Goal: Task Accomplishment & Management: Use online tool/utility

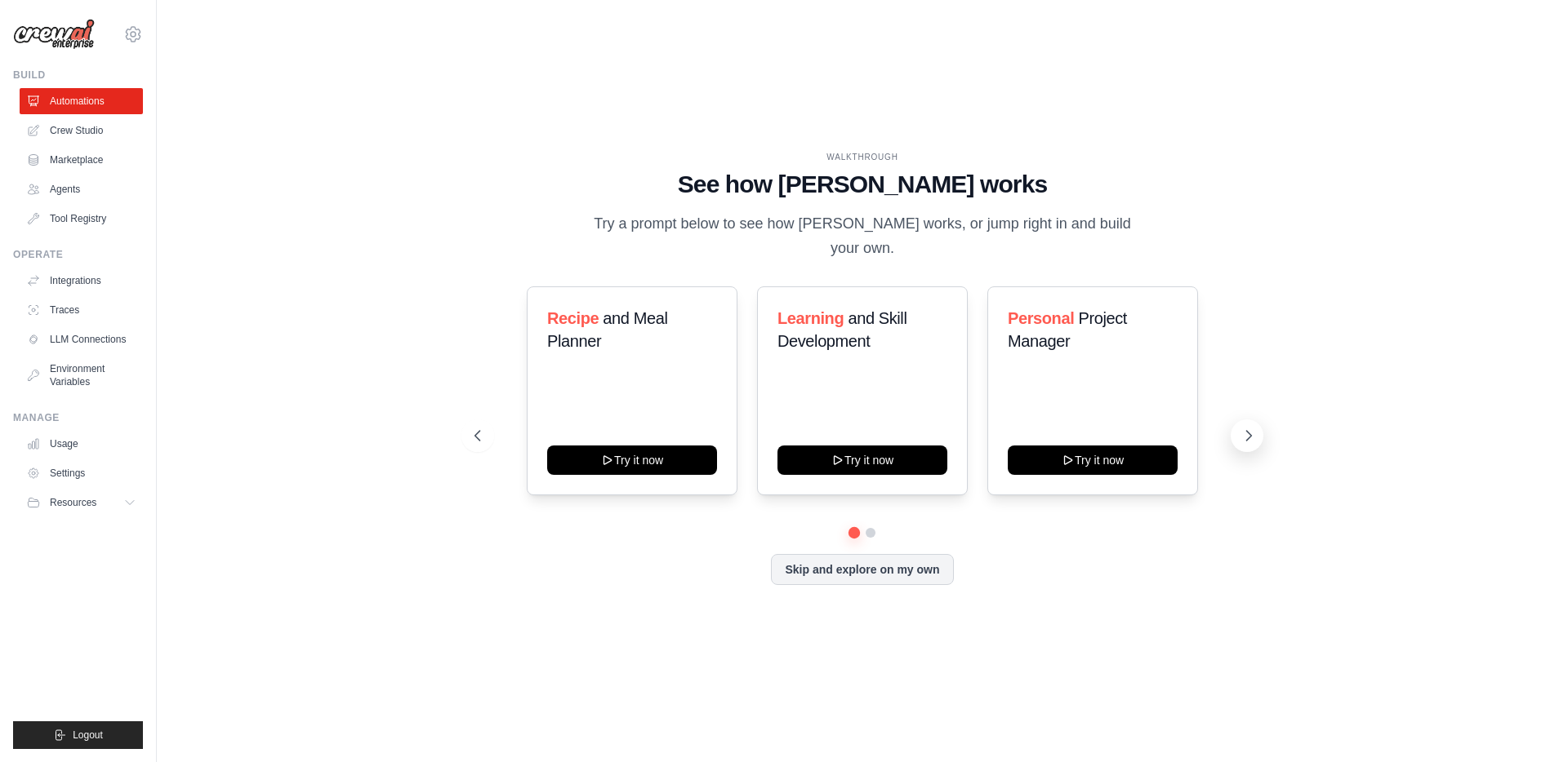
click at [1241, 428] on icon at bounding box center [1248, 436] width 17 height 17
click at [1248, 428] on icon at bounding box center [1248, 436] width 17 height 17
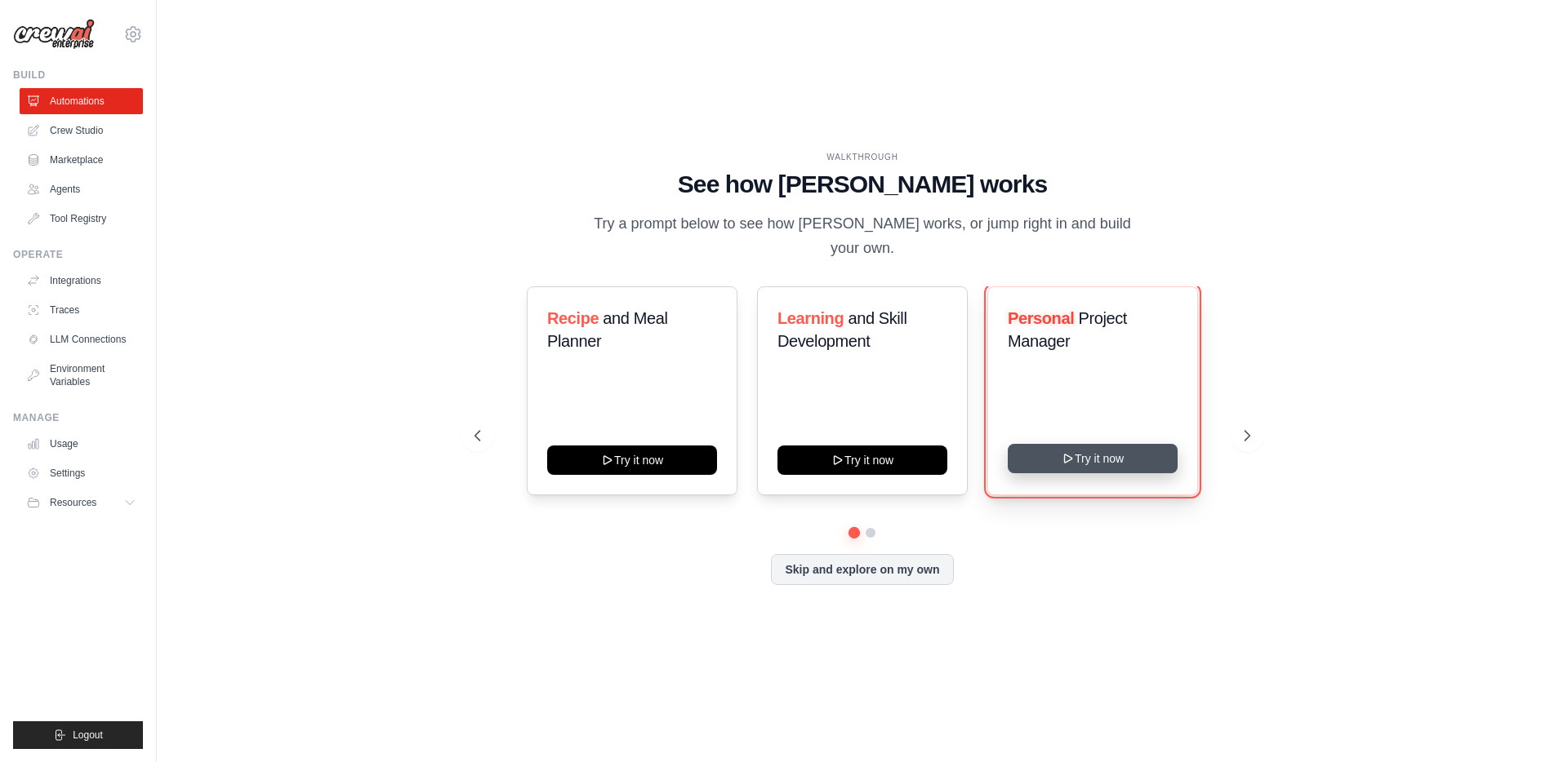
click at [1108, 451] on button "Try it now" at bounding box center [1093, 458] width 170 height 29
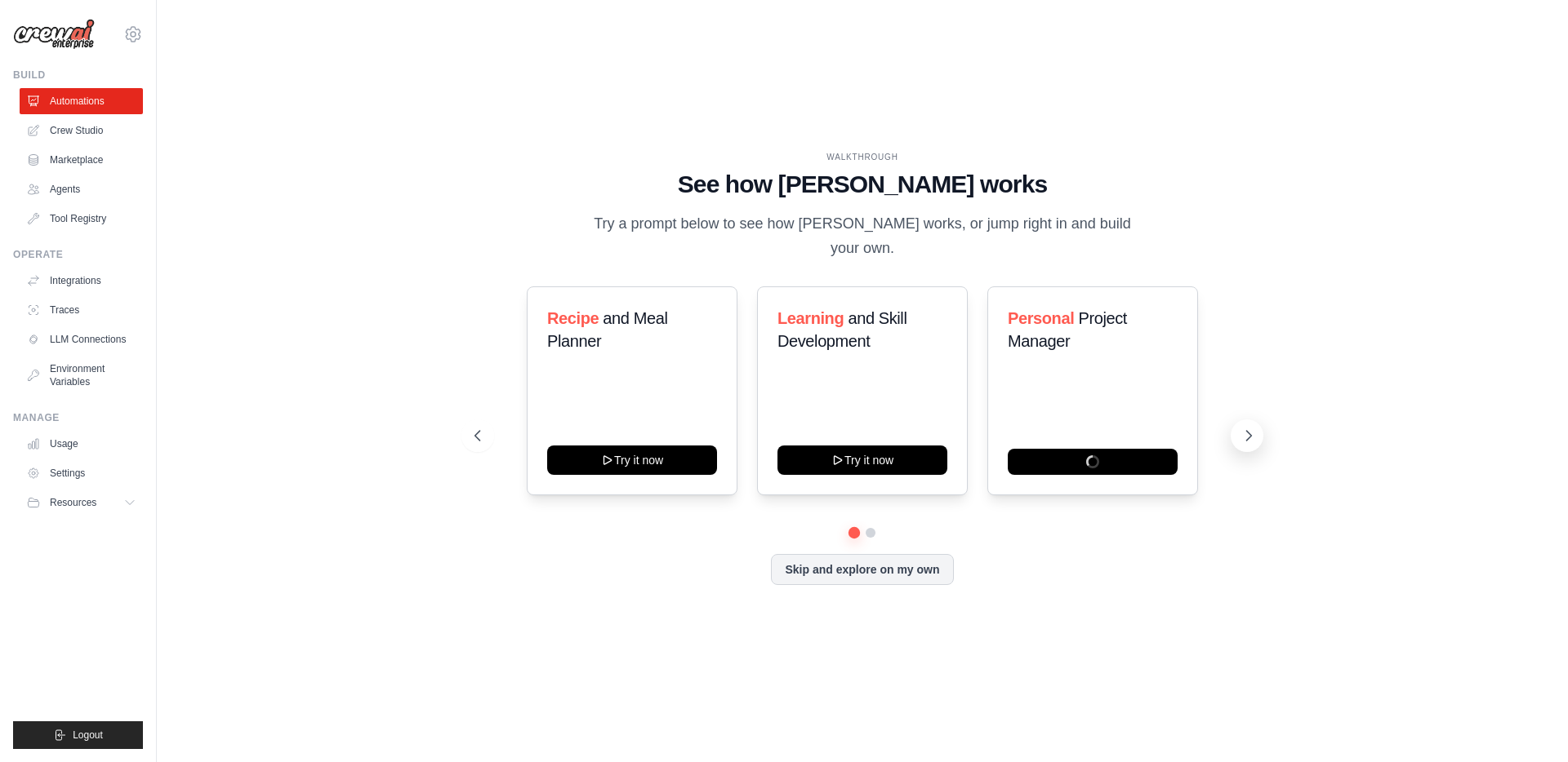
click at [1245, 428] on icon at bounding box center [1248, 436] width 17 height 17
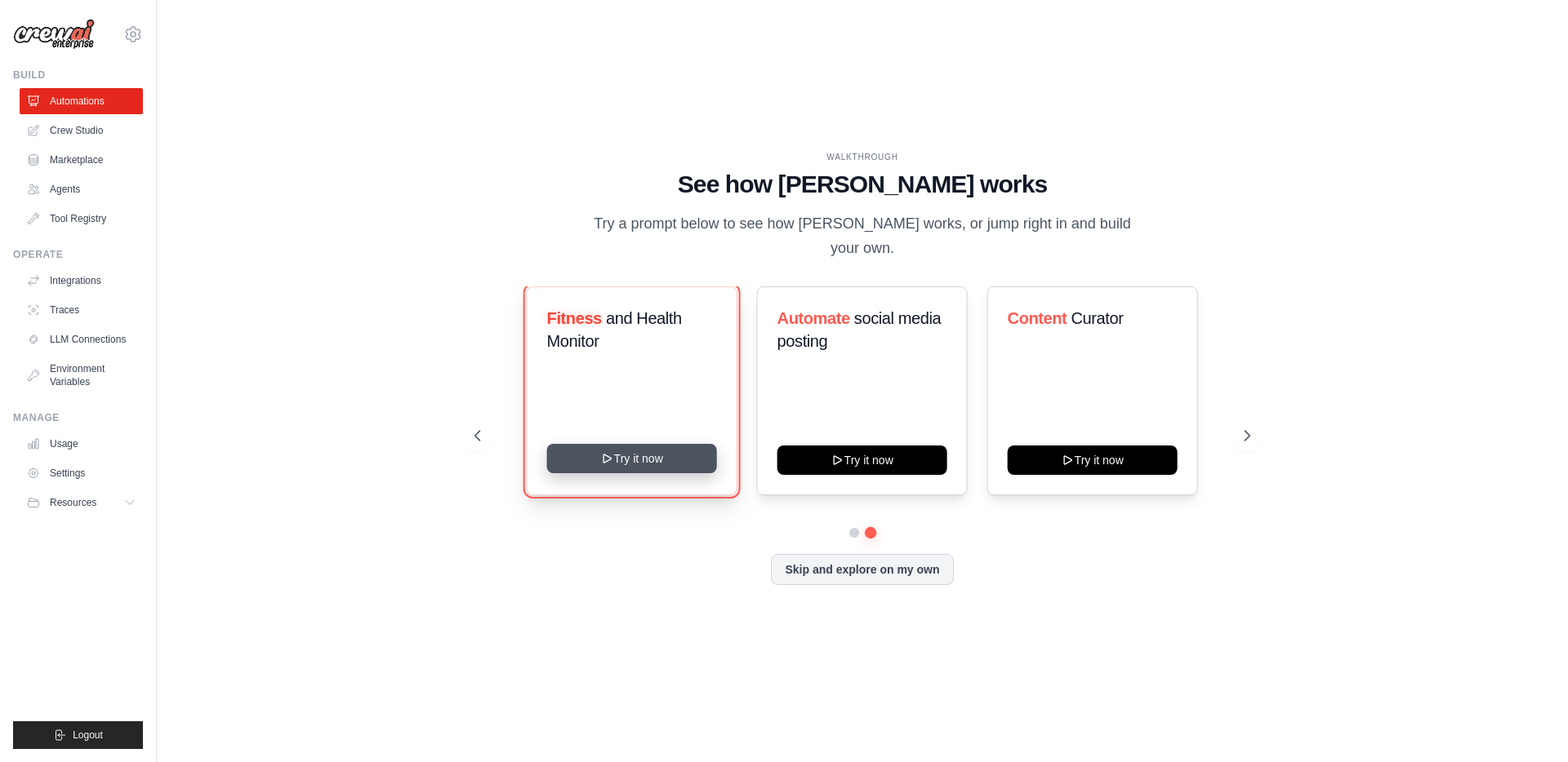
click at [640, 456] on button "Try it now" at bounding box center [631, 458] width 170 height 29
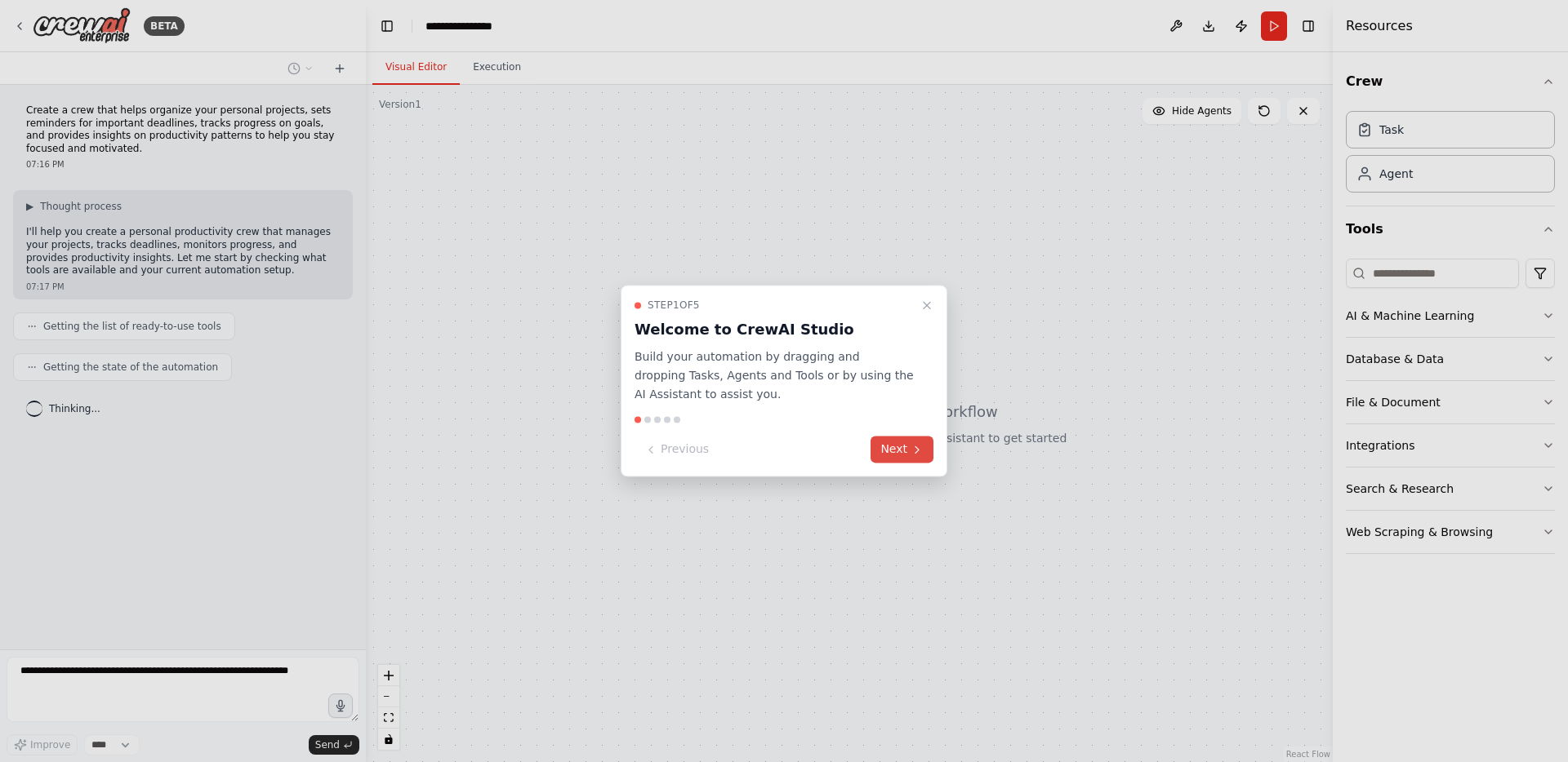
click at [901, 451] on button "Next" at bounding box center [902, 450] width 63 height 27
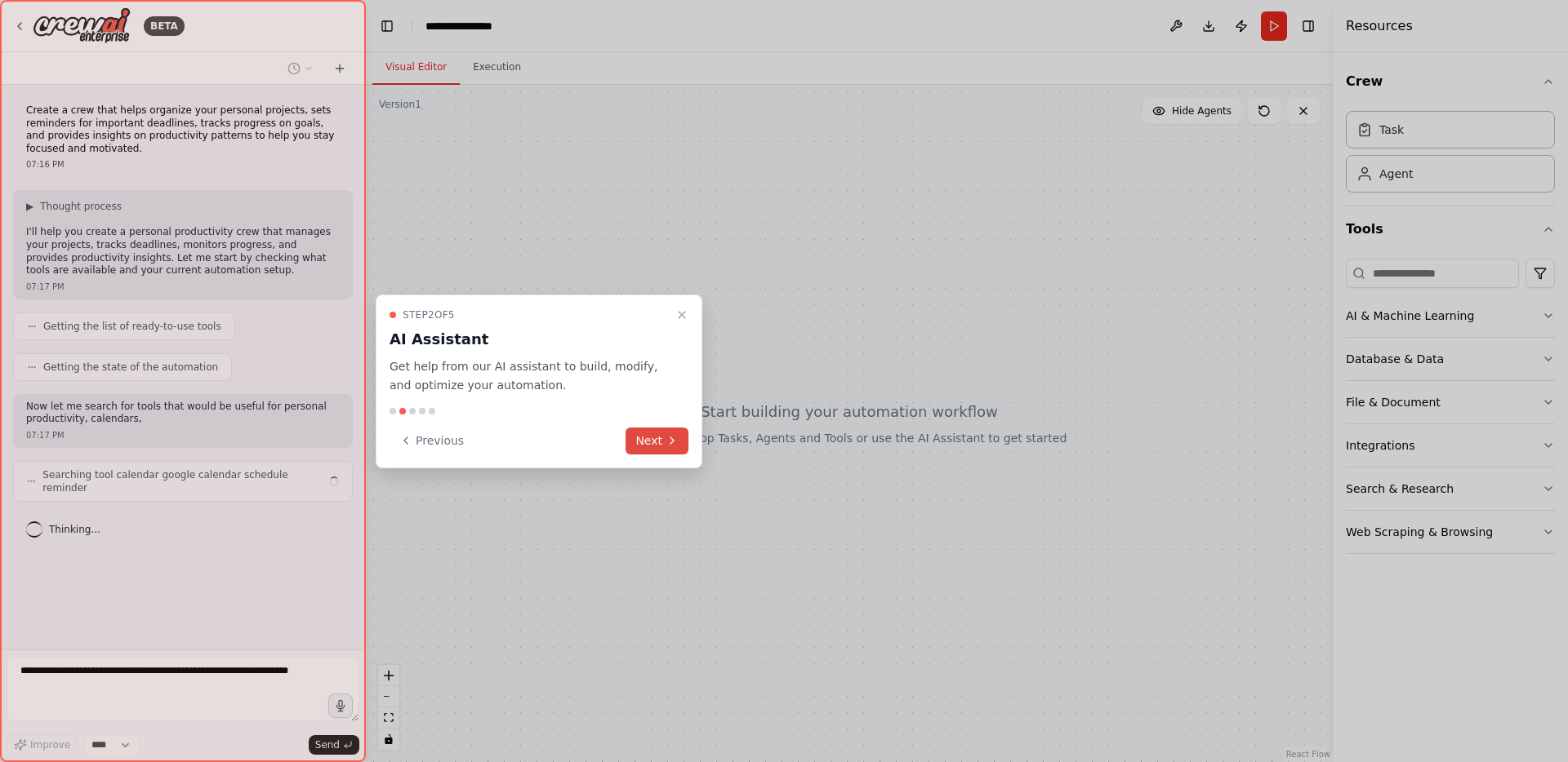
click at [648, 441] on button "Next" at bounding box center [656, 441] width 63 height 27
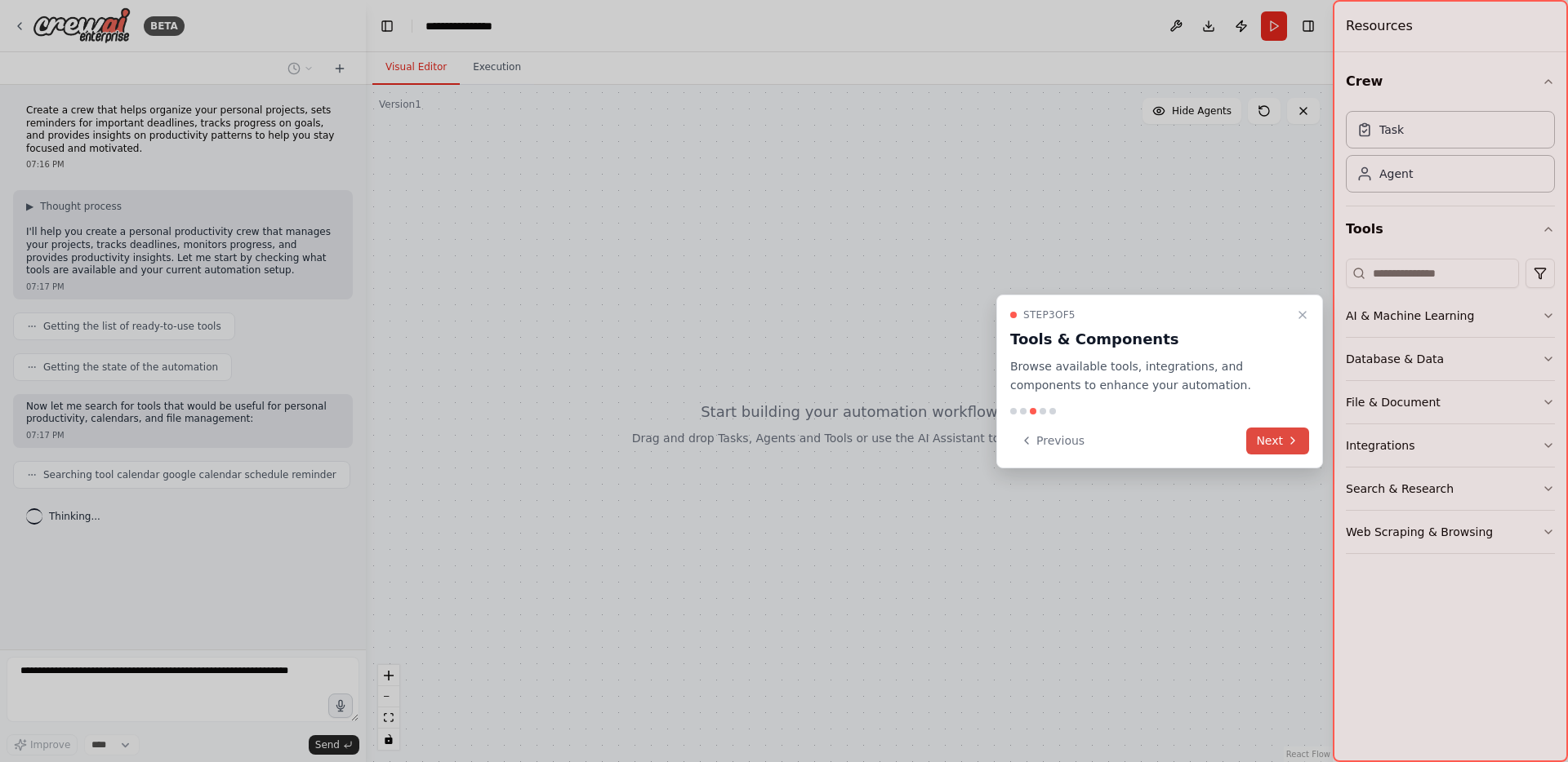
click at [1269, 437] on button "Next" at bounding box center [1277, 441] width 63 height 27
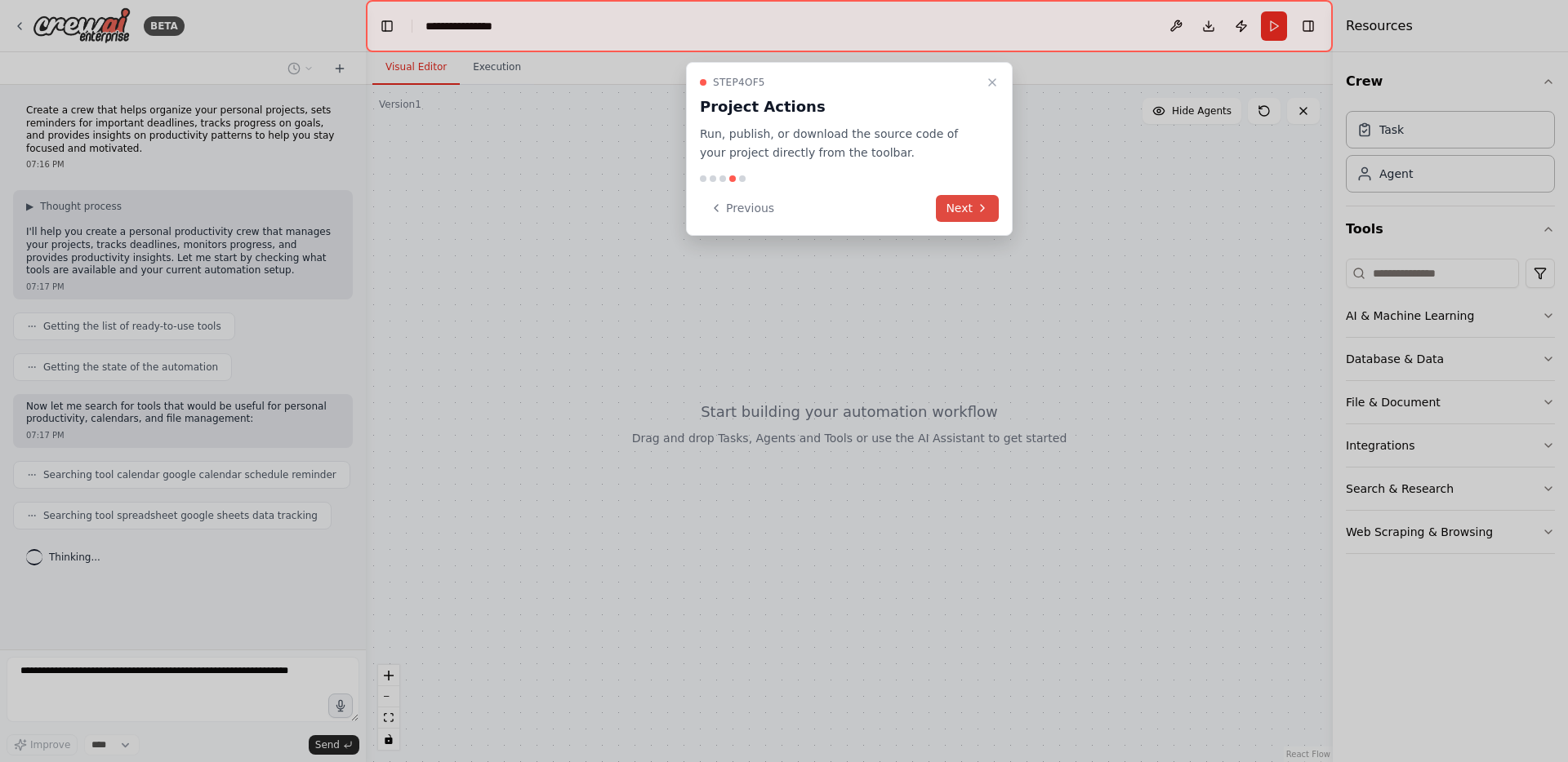
click at [968, 214] on button "Next" at bounding box center [967, 209] width 63 height 27
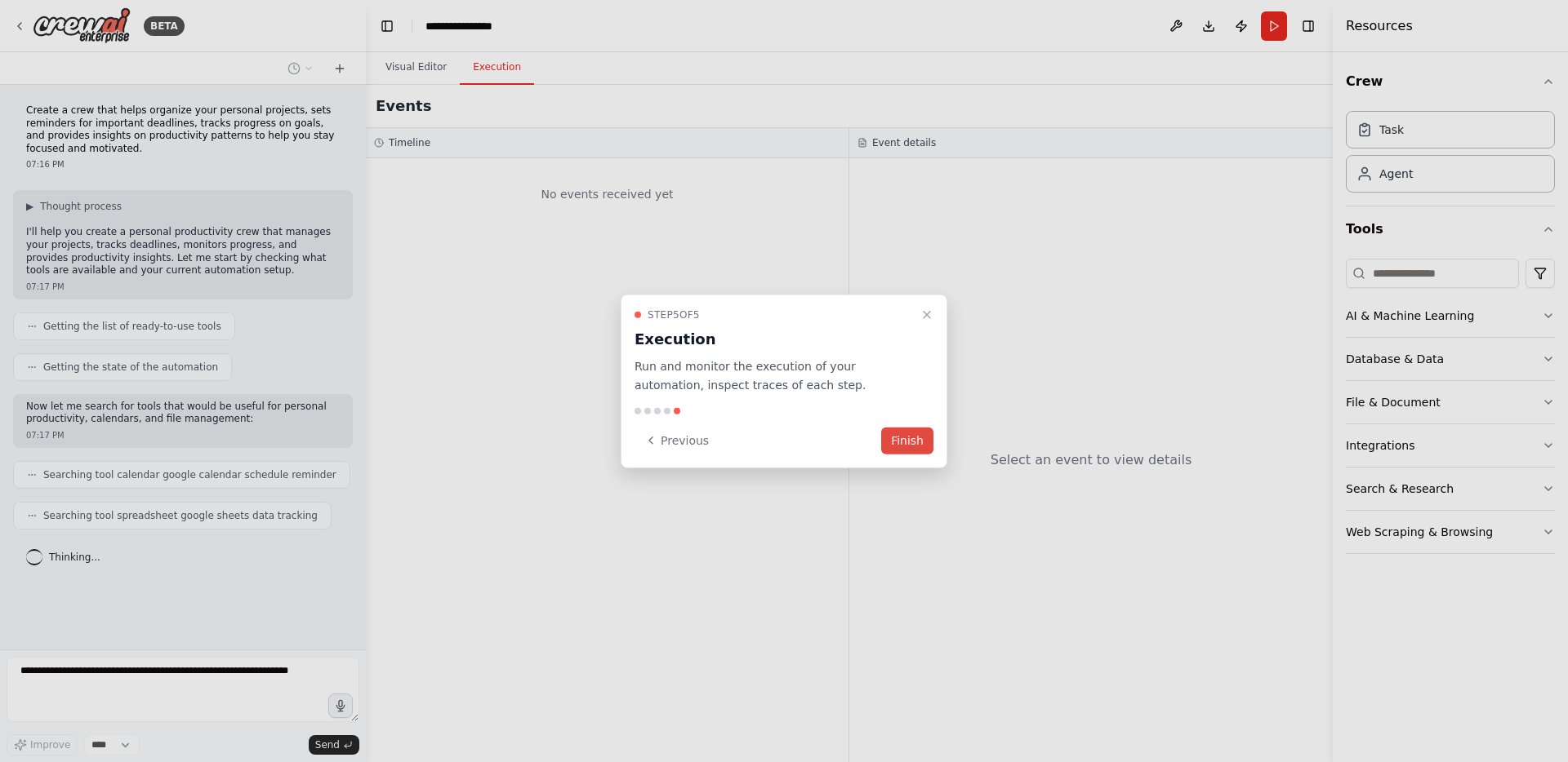
click at [893, 450] on button "Finish" at bounding box center [907, 440] width 52 height 27
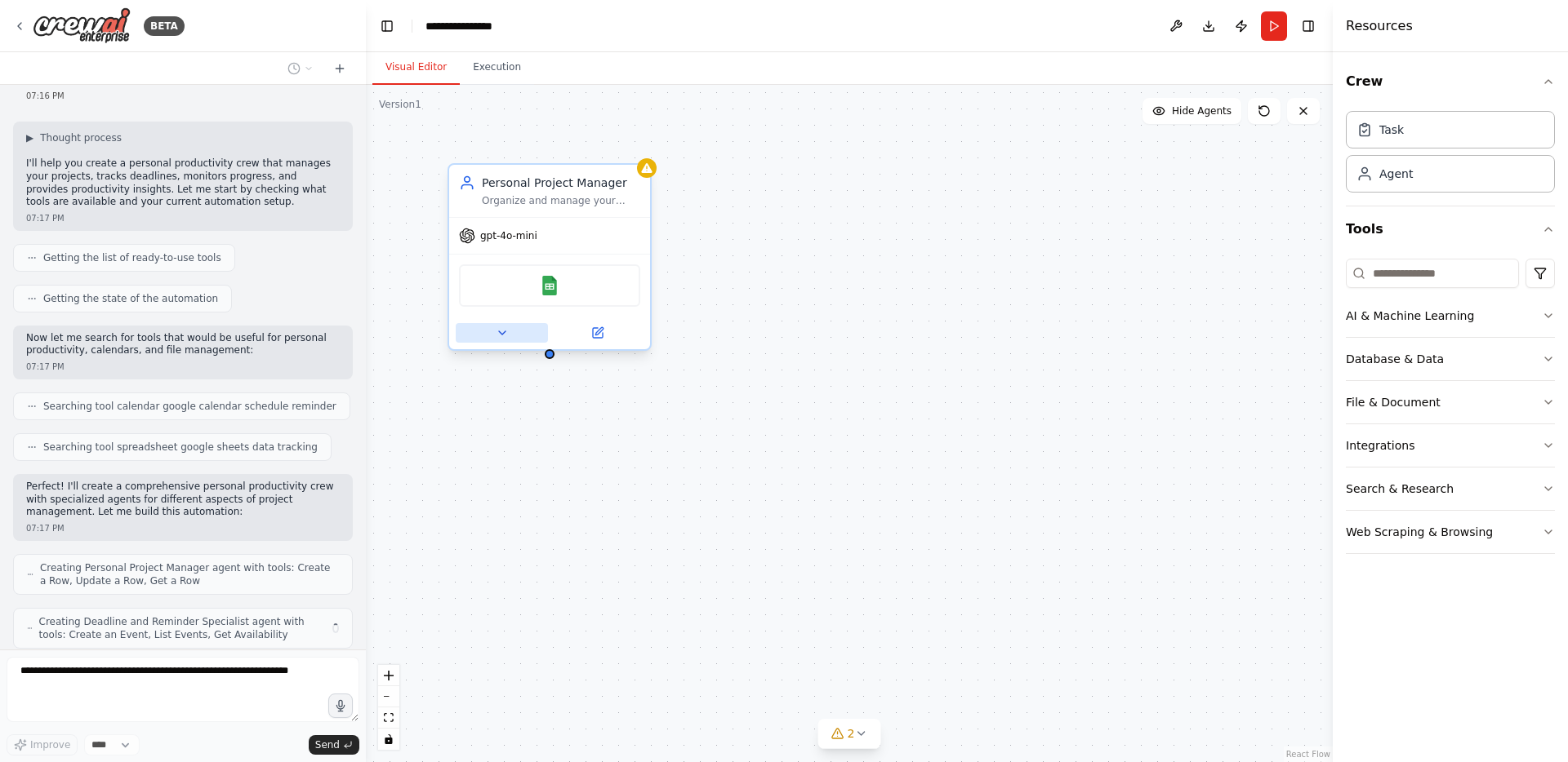
scroll to position [122, 0]
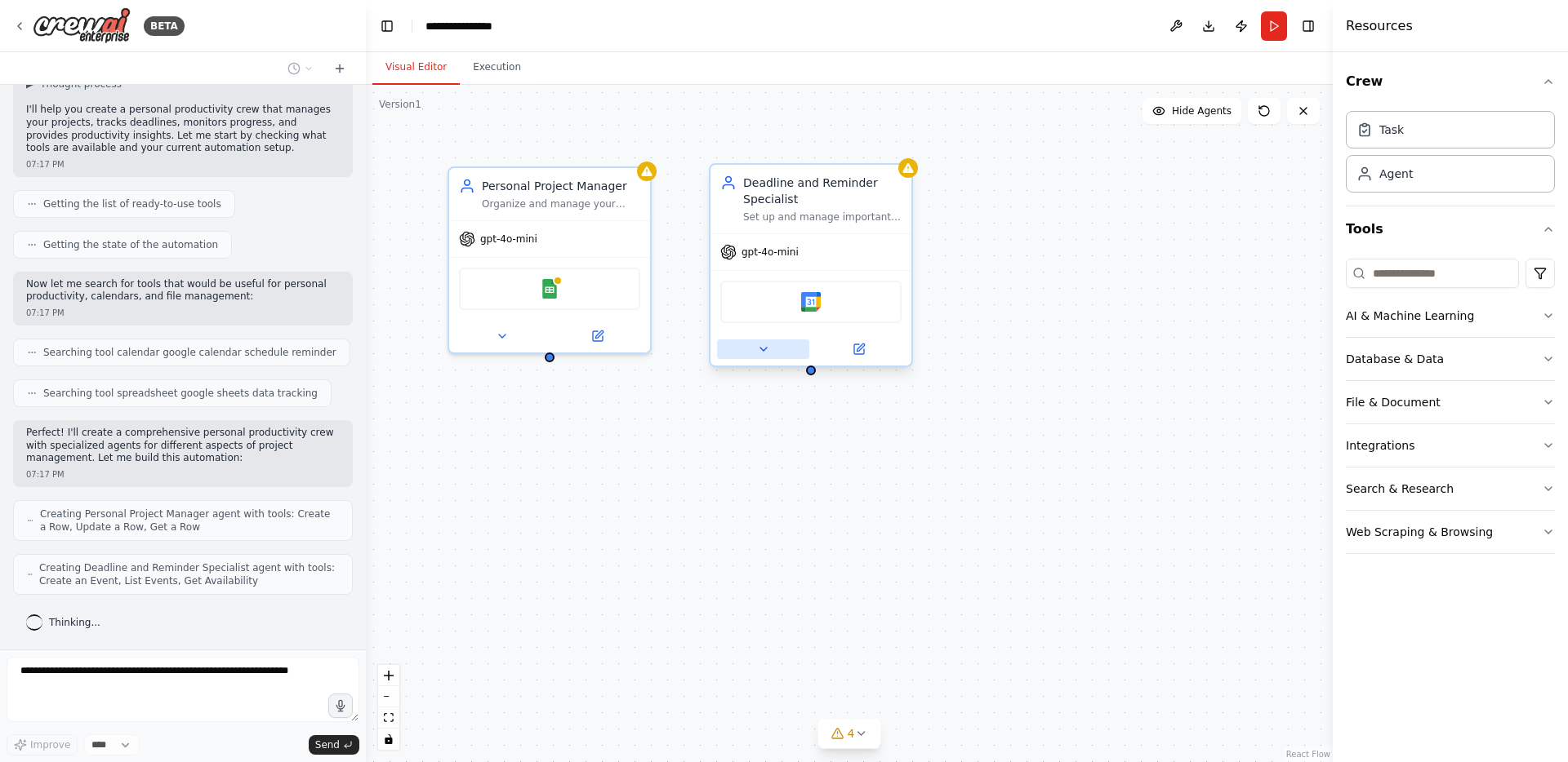
click at [763, 353] on icon at bounding box center [763, 349] width 13 height 13
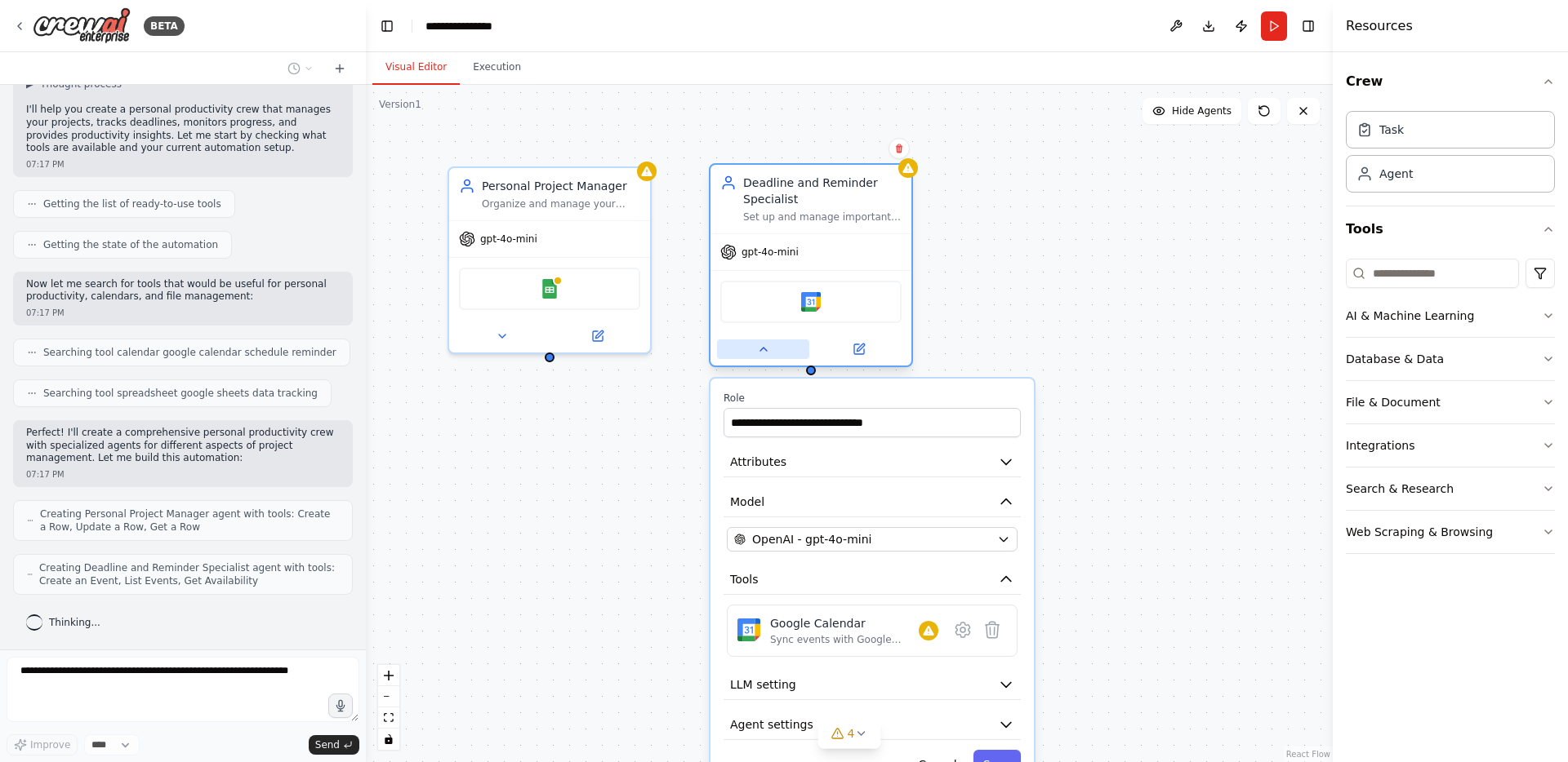
scroll to position [176, 0]
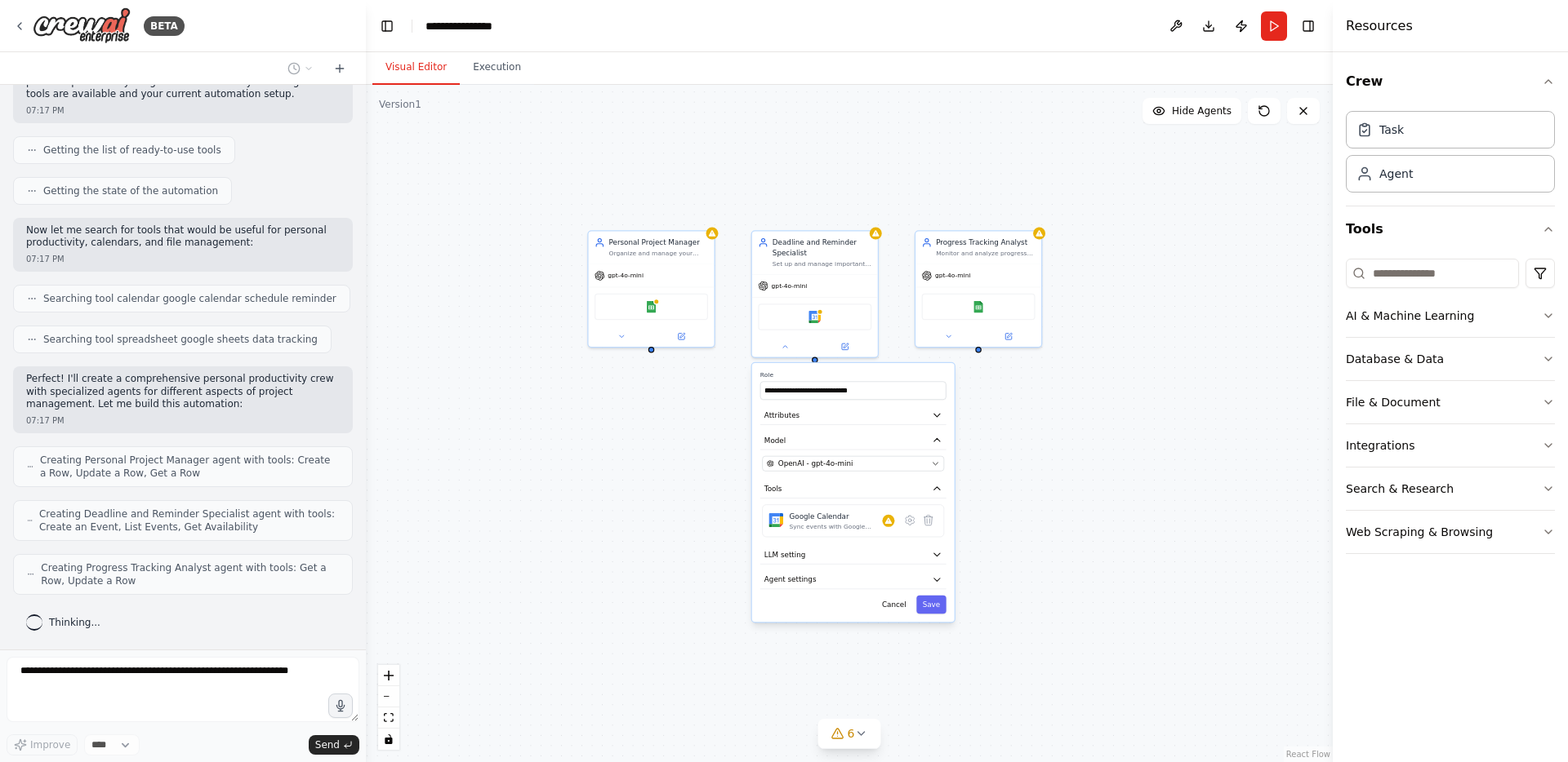
drag, startPoint x: 987, startPoint y: 540, endPoint x: 986, endPoint y: 509, distance: 31.0
click at [986, 508] on div "**********" at bounding box center [850, 423] width 967 height 678
click at [859, 736] on icon at bounding box center [860, 733] width 13 height 13
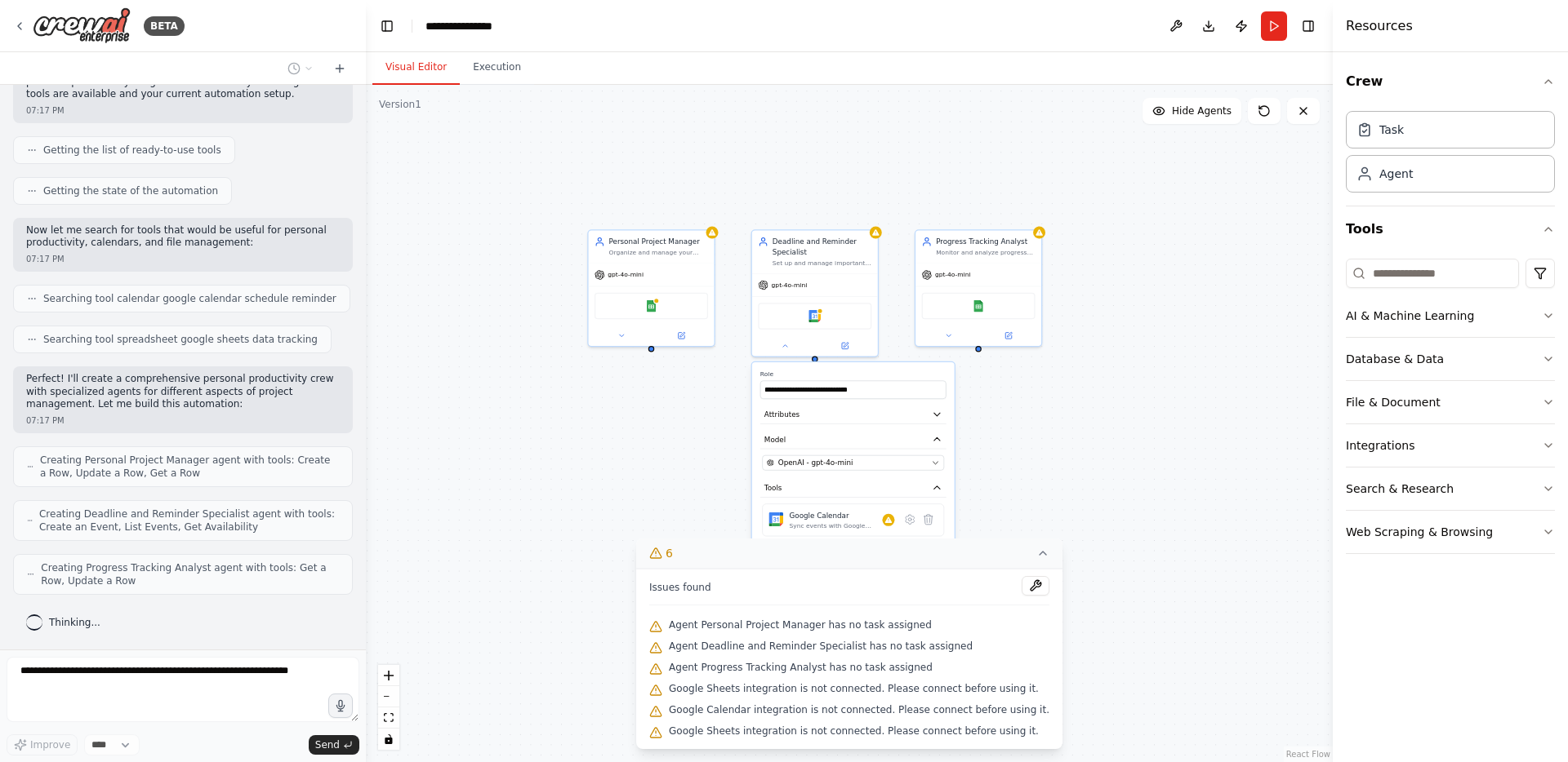
click at [1105, 431] on div "**********" at bounding box center [850, 423] width 967 height 678
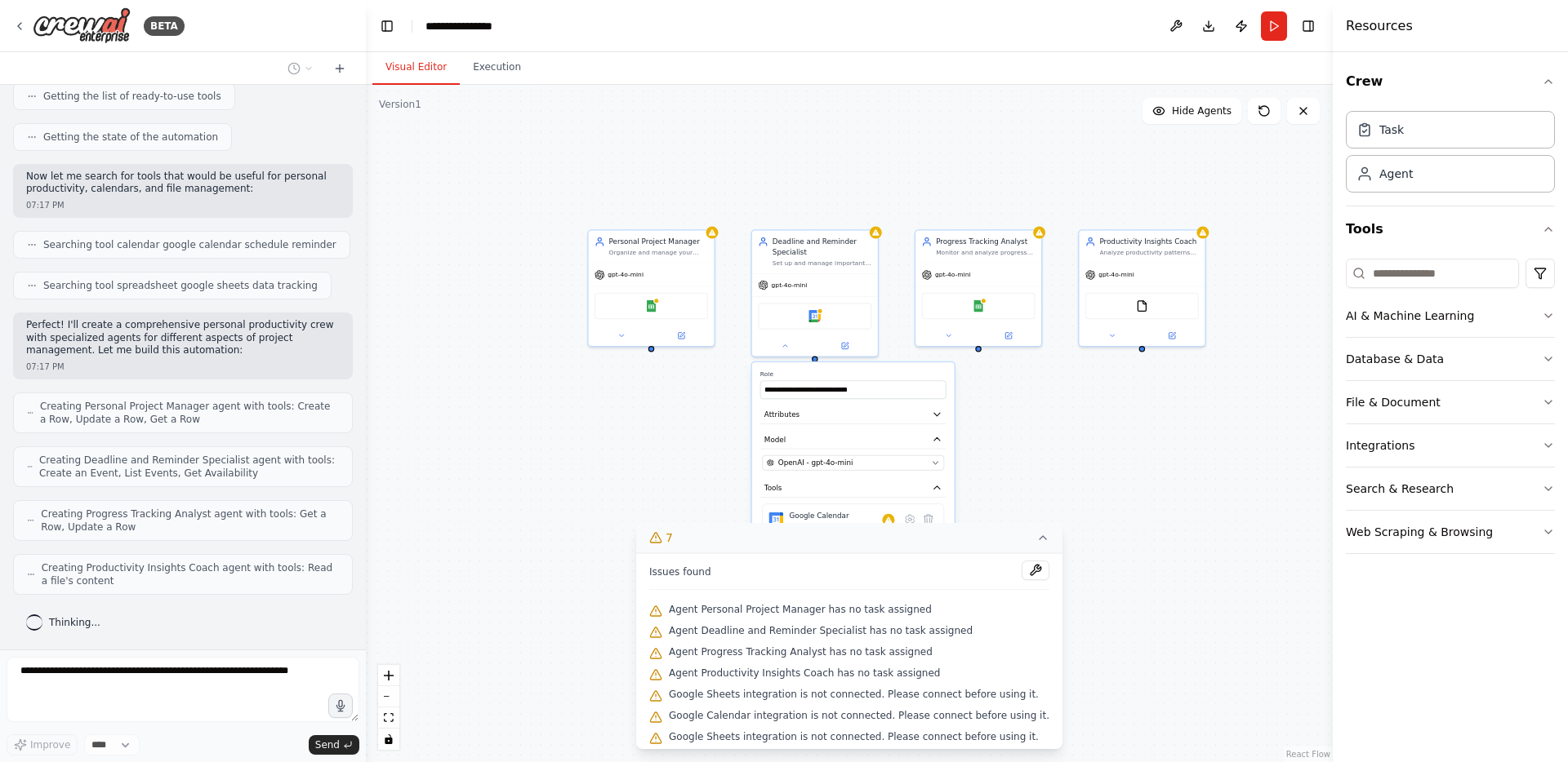
click at [1064, 443] on div "**********" at bounding box center [850, 423] width 967 height 678
click at [1040, 538] on icon at bounding box center [1042, 538] width 6 height 4
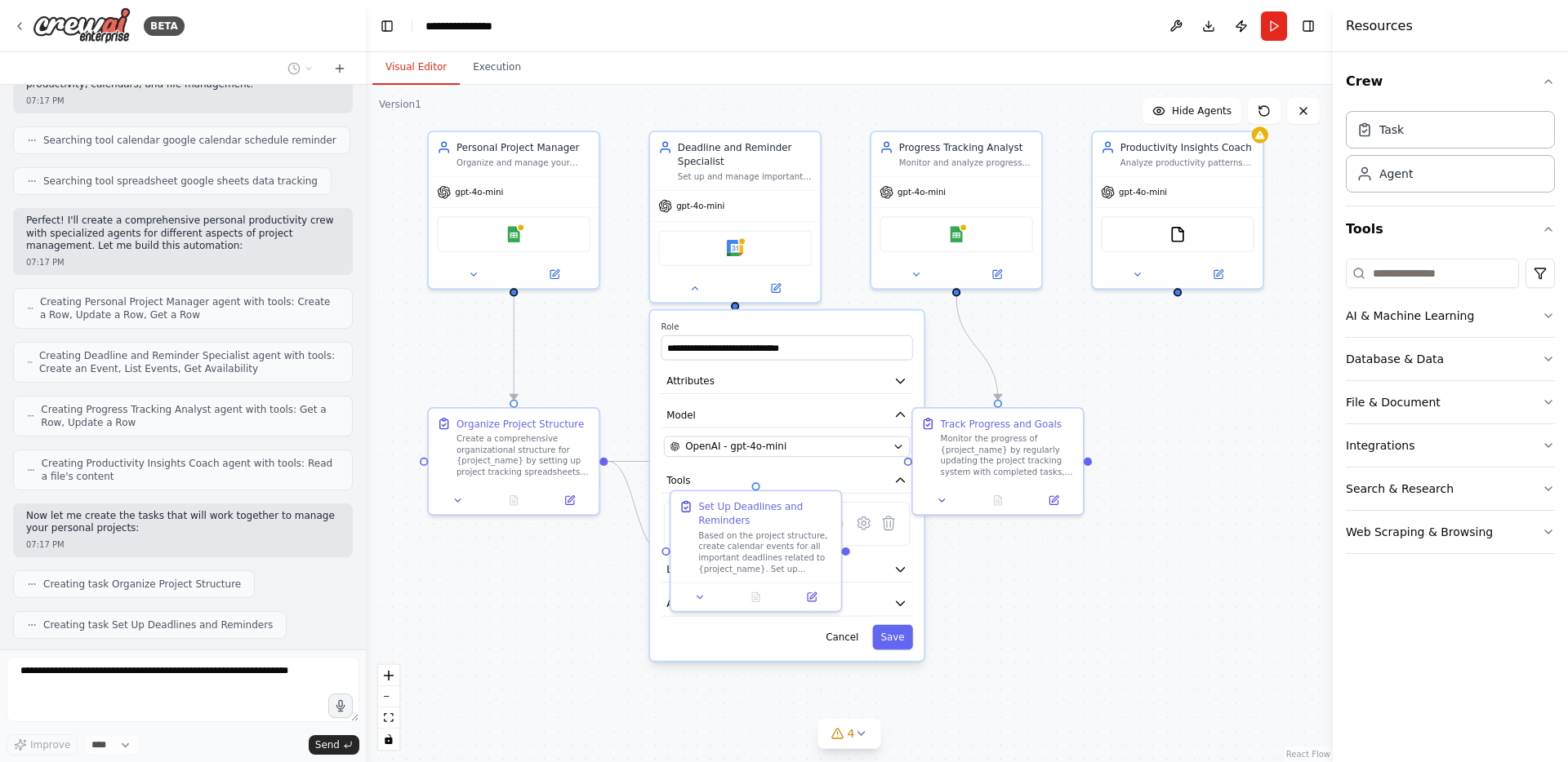
scroll to position [243, 0]
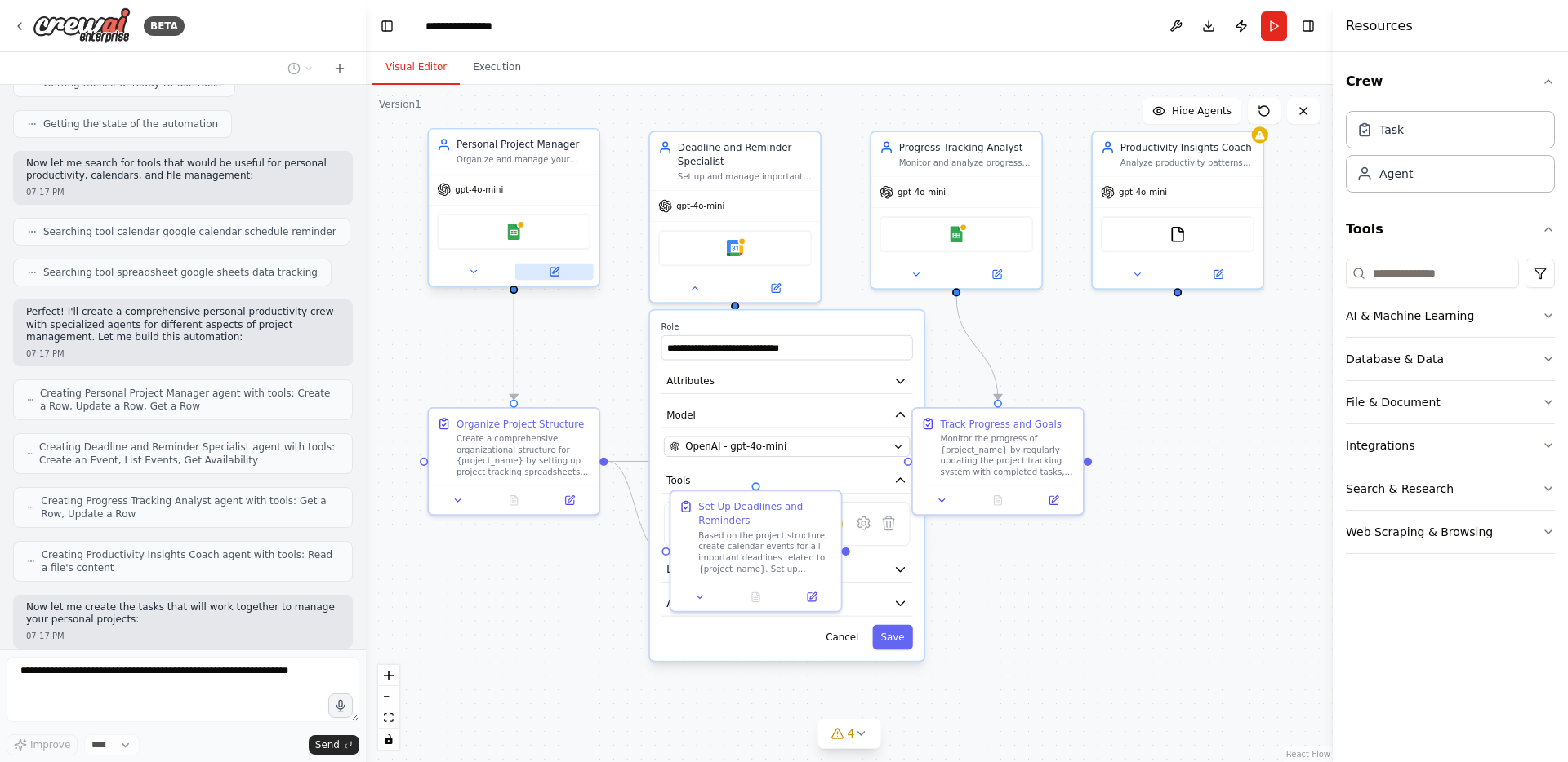
click at [554, 272] on icon at bounding box center [555, 269] width 6 height 6
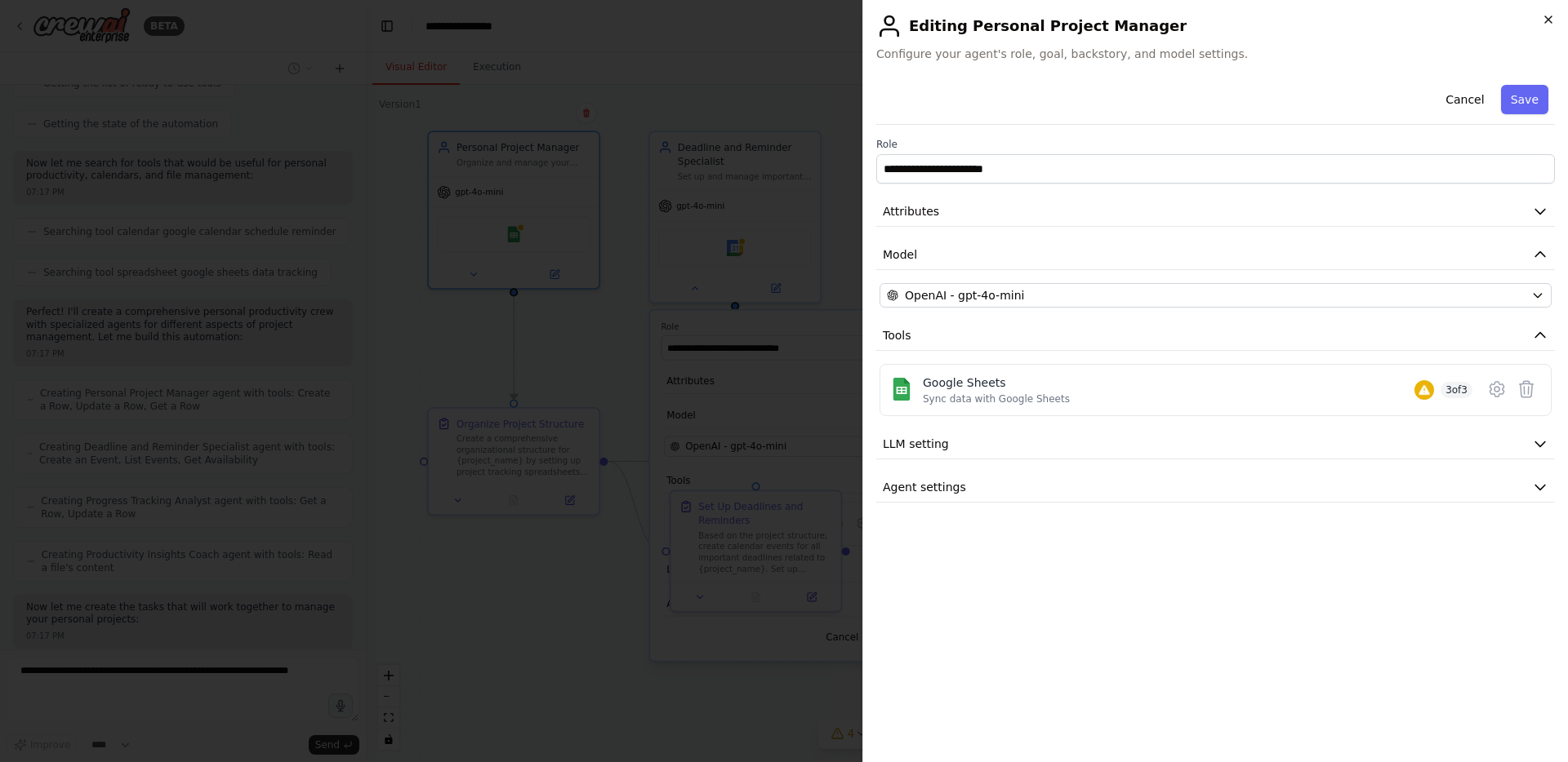
click at [1547, 18] on icon "button" at bounding box center [1548, 19] width 13 height 13
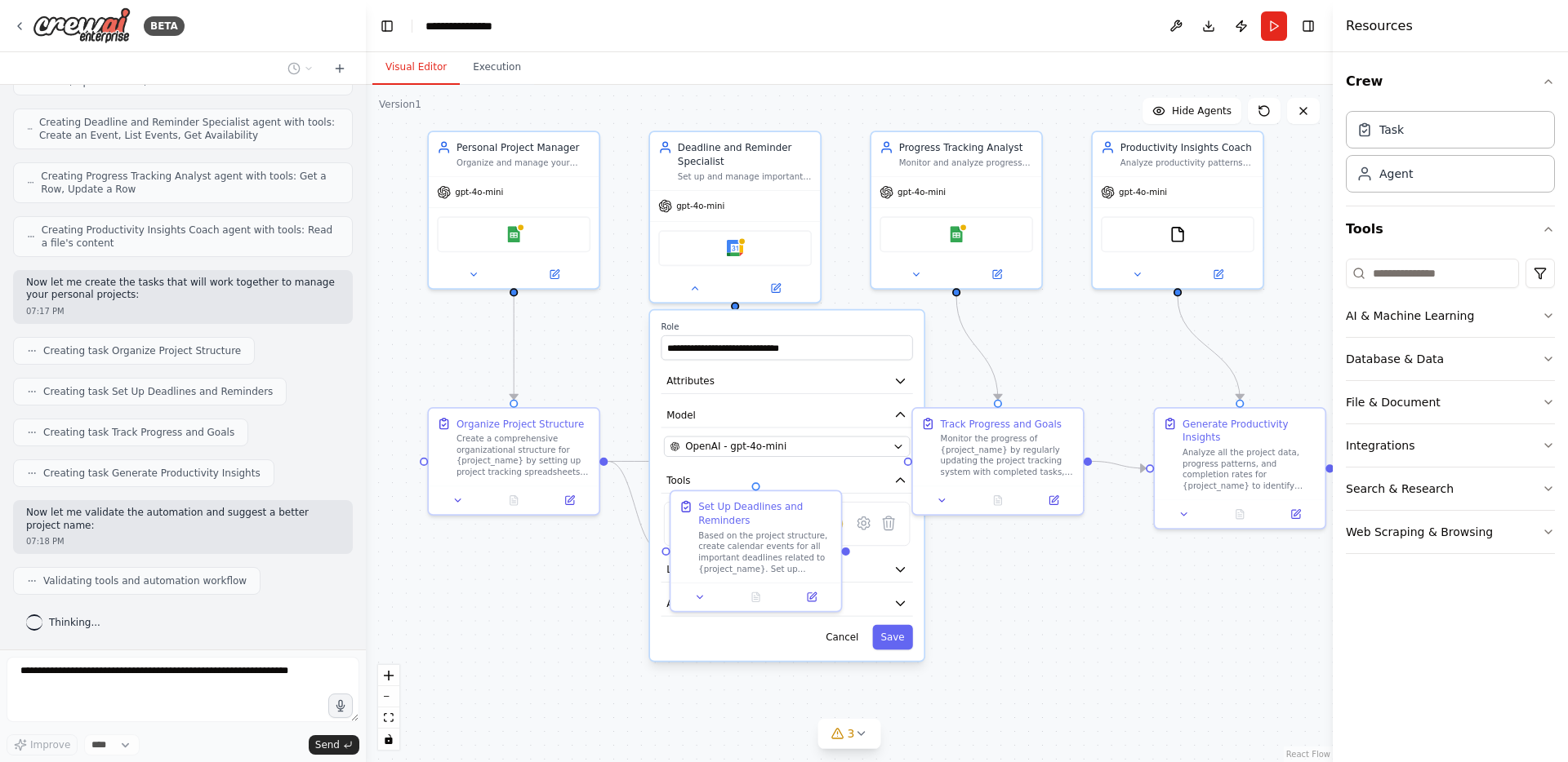
scroll to position [609, 0]
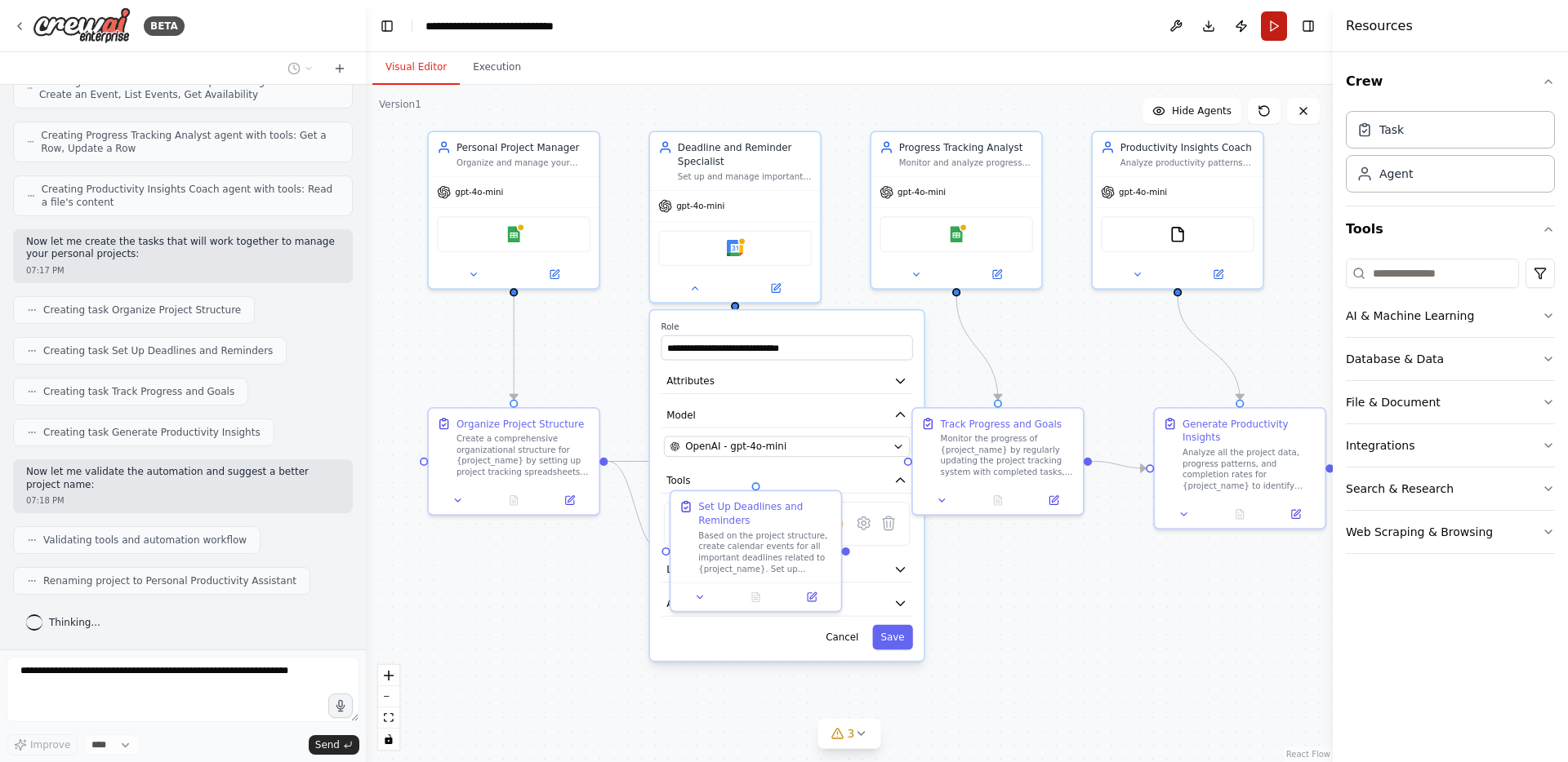
click at [1277, 33] on button "Run" at bounding box center [1274, 26] width 26 height 29
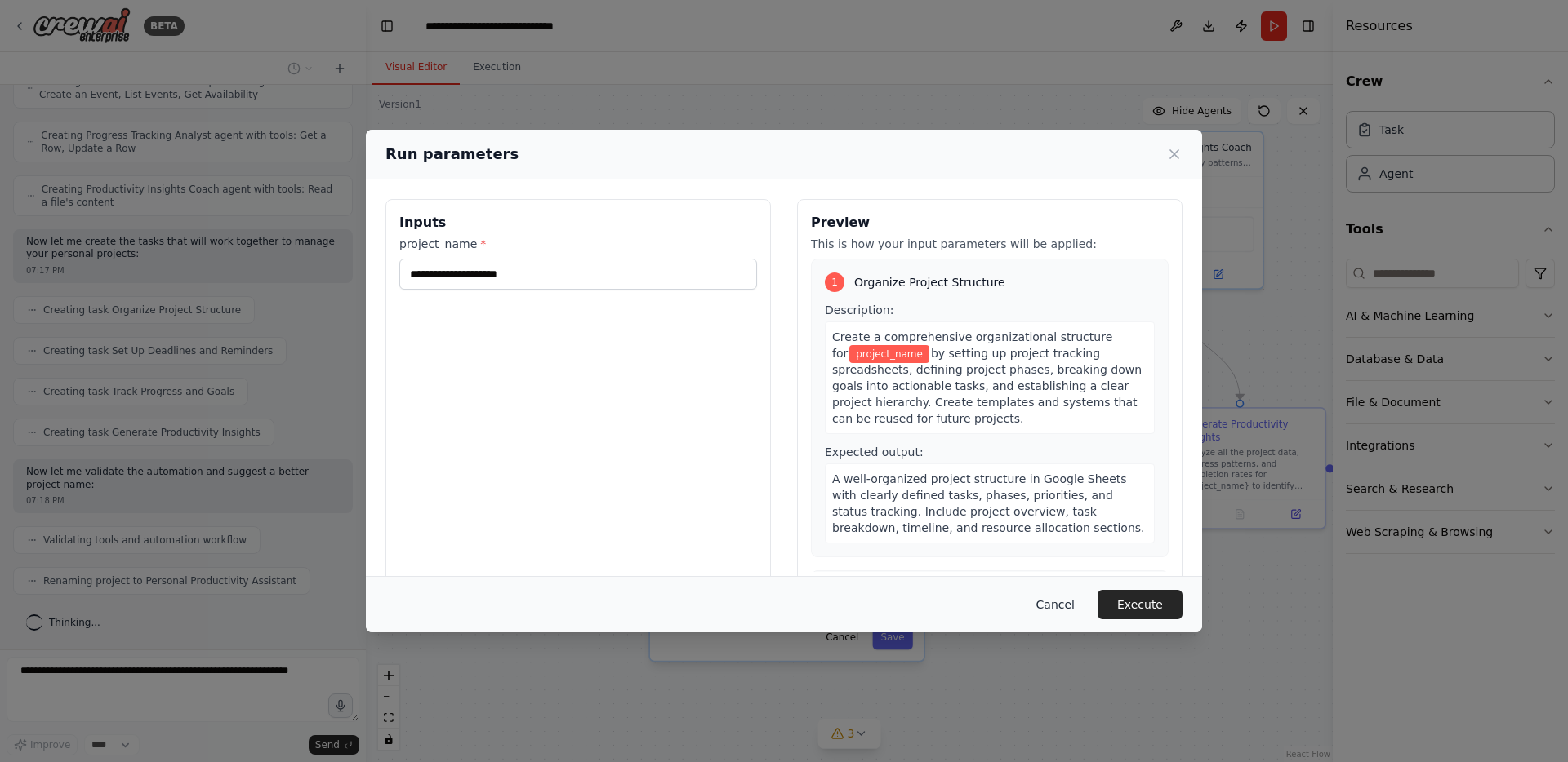
click at [1077, 602] on button "Cancel" at bounding box center [1055, 604] width 64 height 29
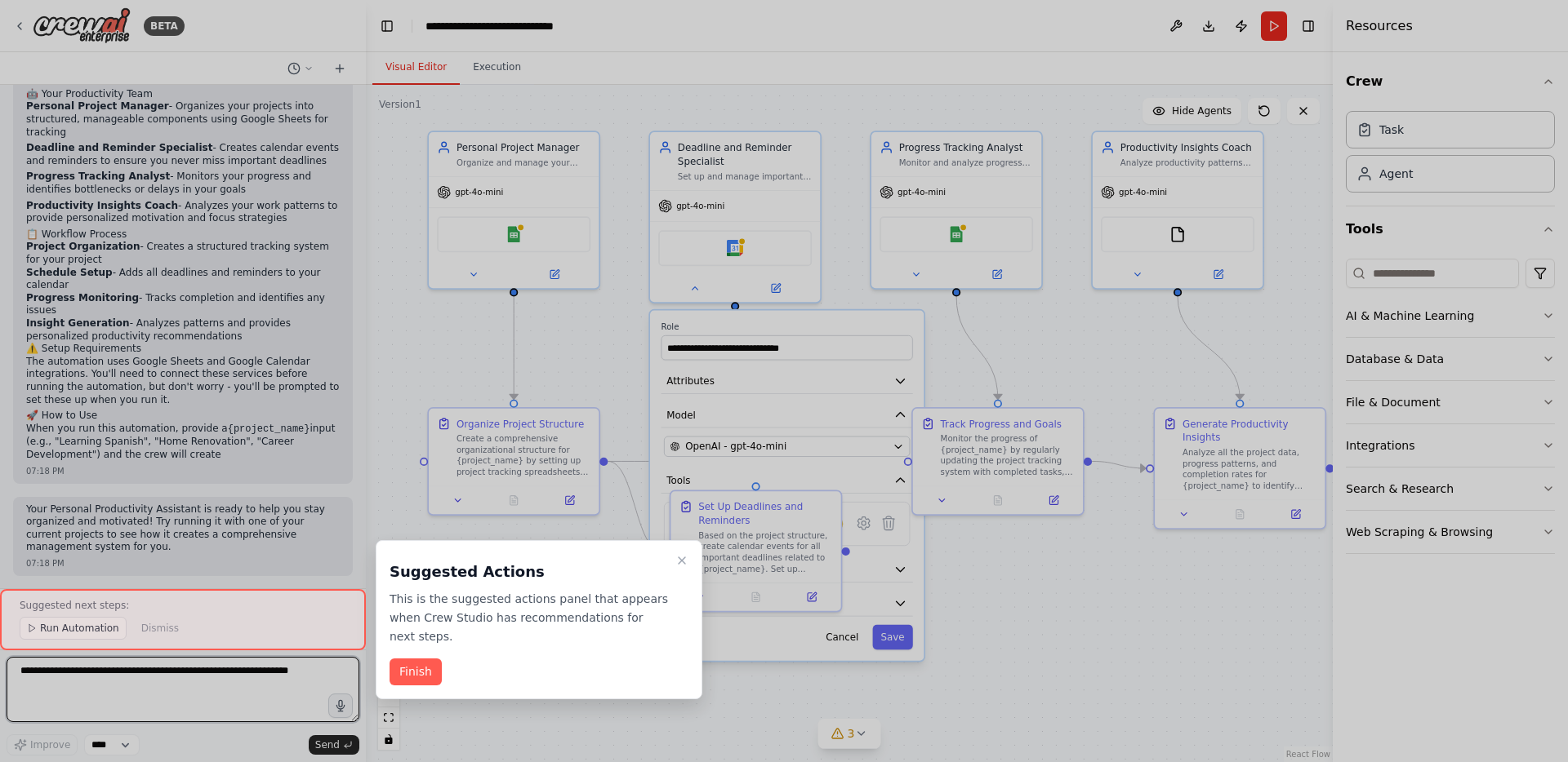
scroll to position [1189, 0]
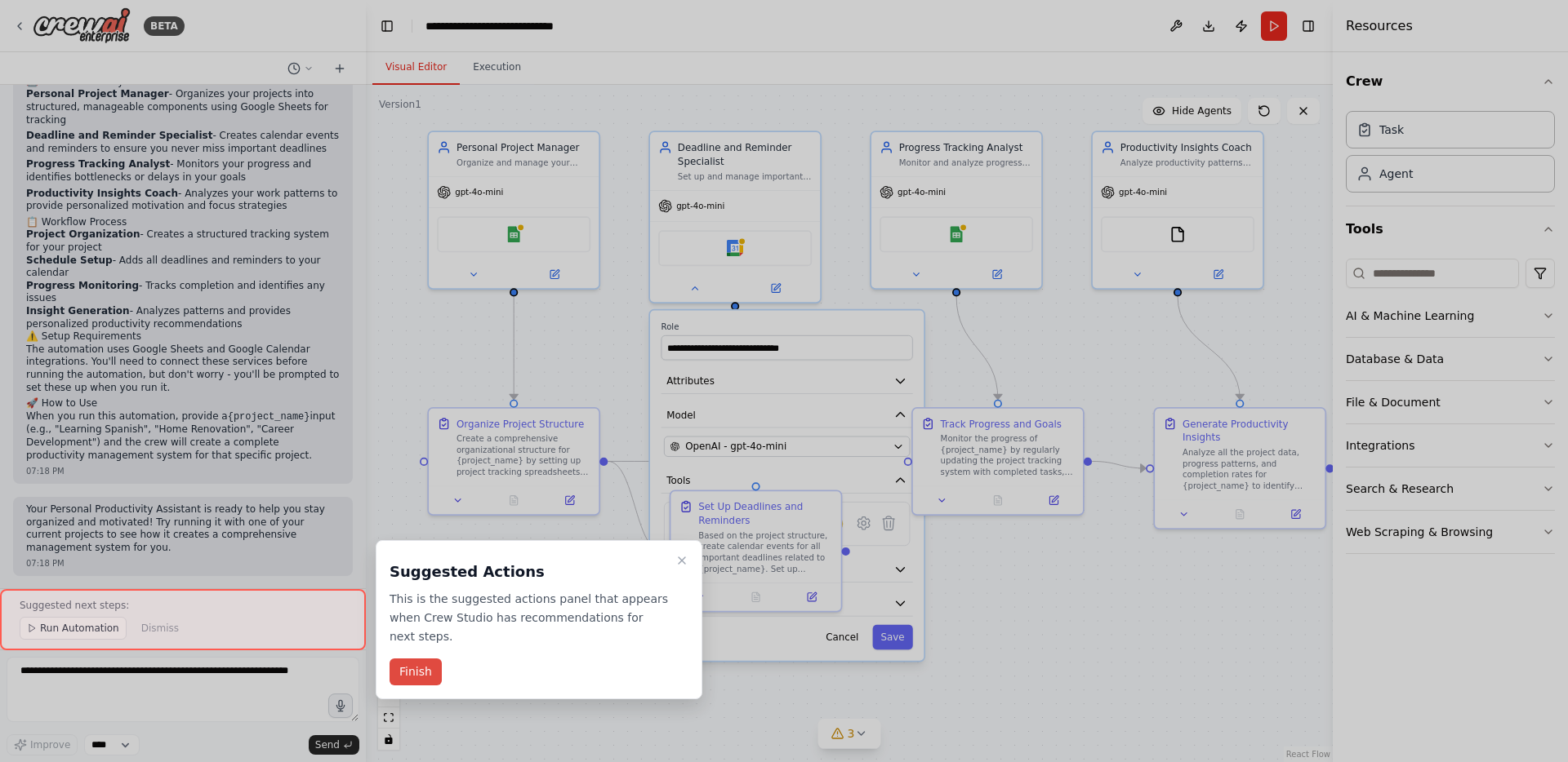
click at [417, 662] on button "Finish" at bounding box center [415, 672] width 52 height 27
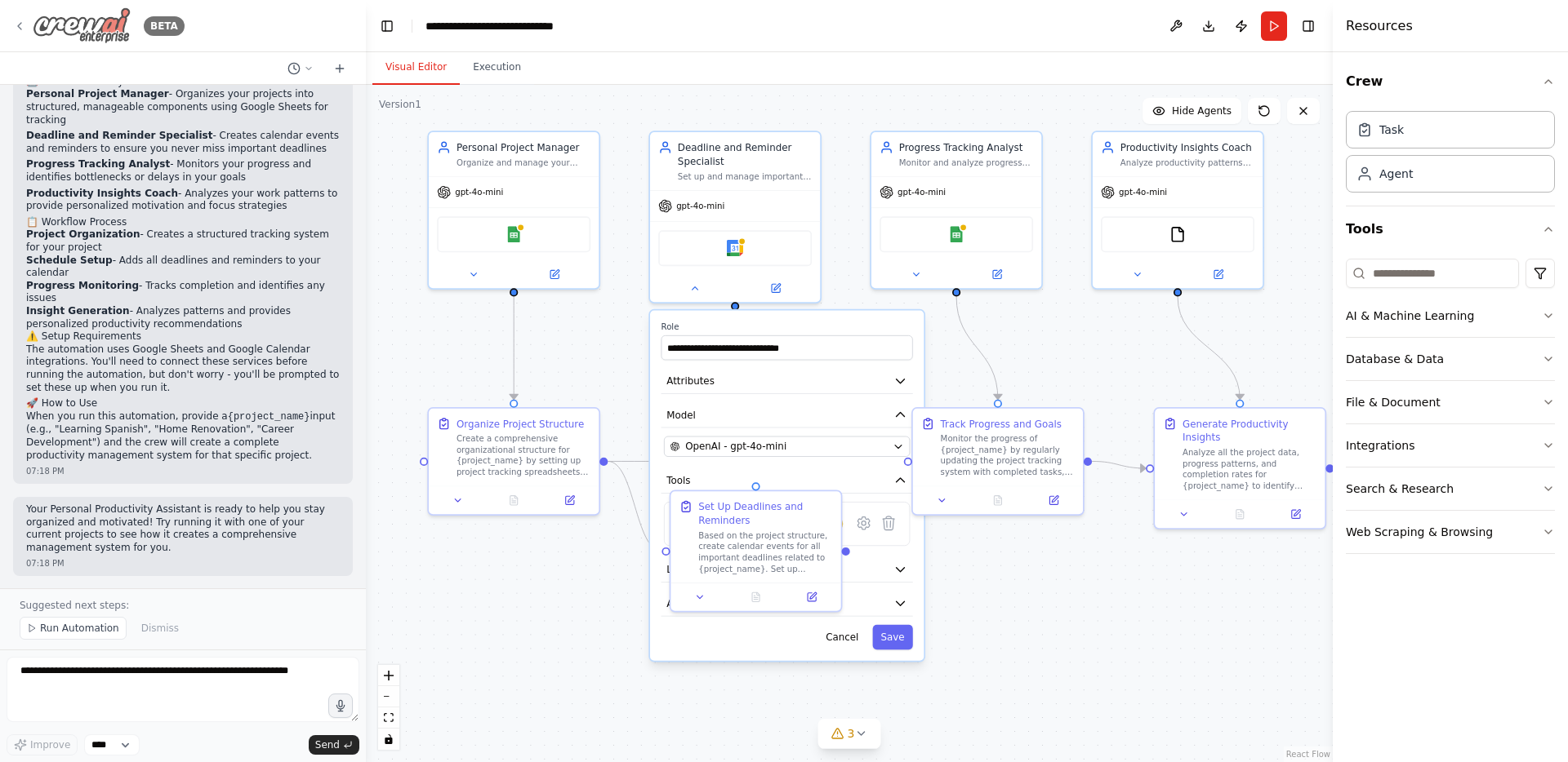
click at [23, 27] on icon at bounding box center [19, 26] width 13 height 13
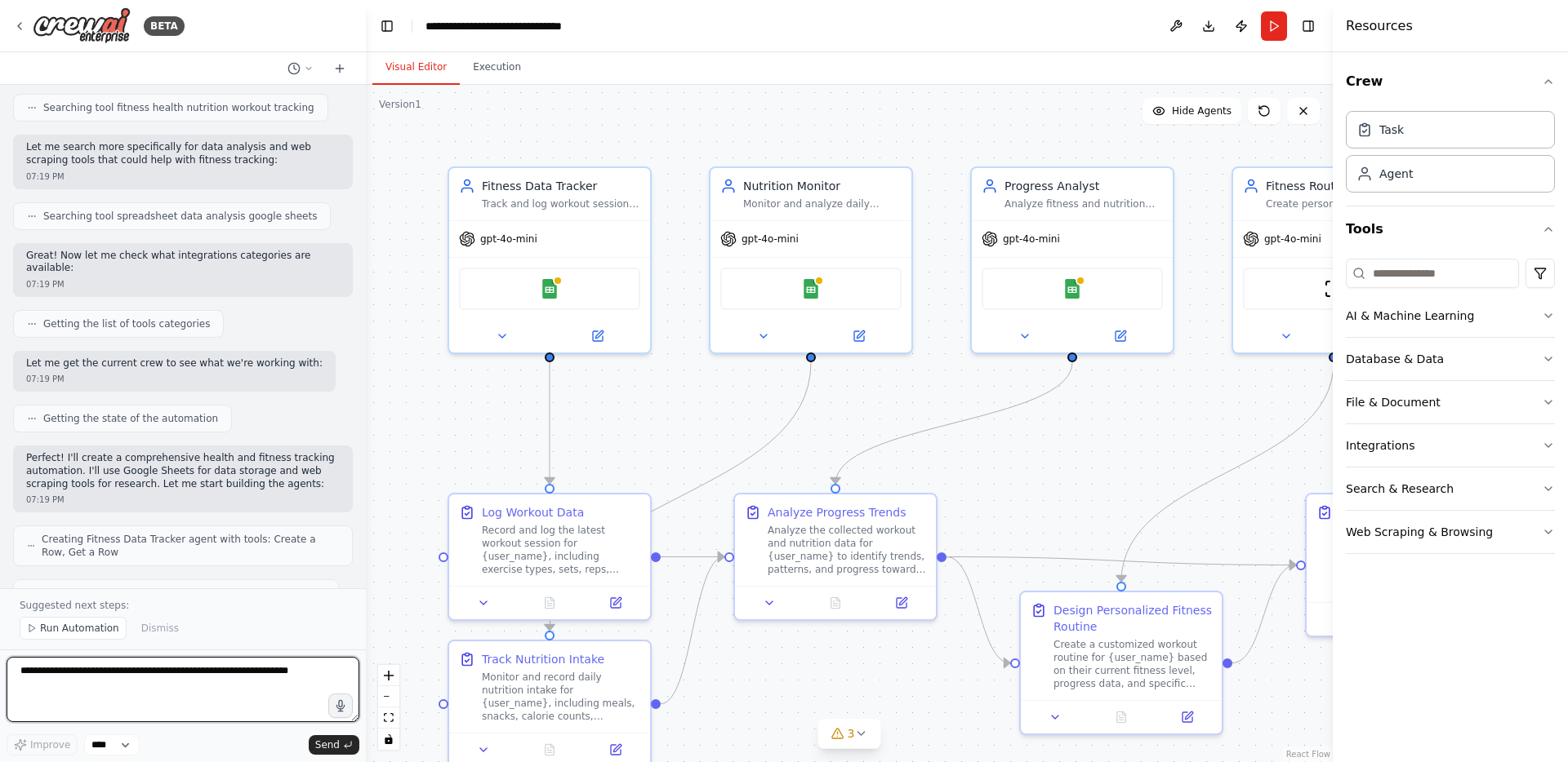
scroll to position [1616, 0]
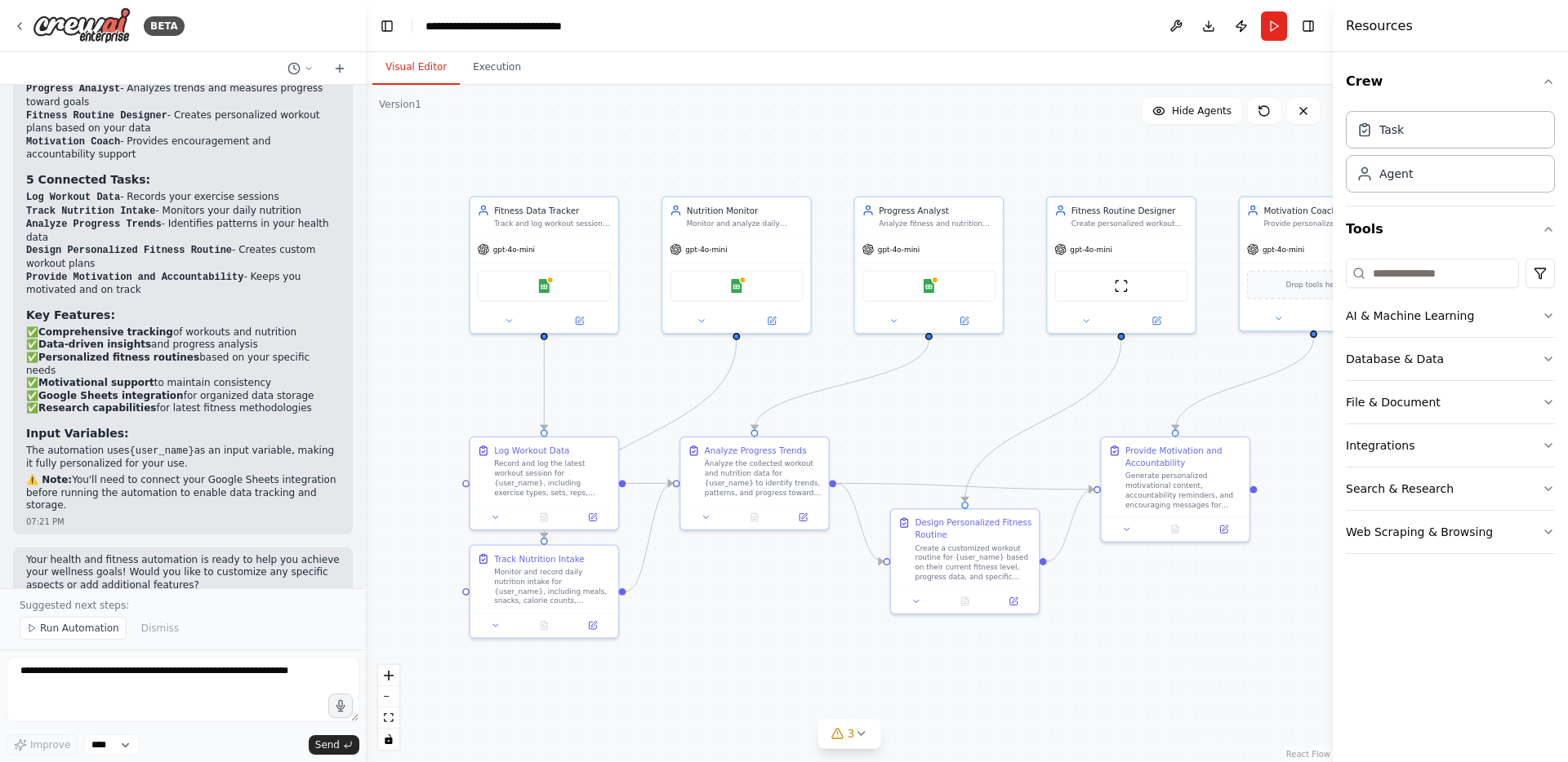
drag, startPoint x: 834, startPoint y: 644, endPoint x: 774, endPoint y: 600, distance: 74.4
click at [774, 600] on div ".deletable-edge-delete-btn { width: 20px; height: 20px; border: 0px solid #ffff…" at bounding box center [850, 423] width 967 height 678
